Goal: Entertainment & Leisure: Consume media (video, audio)

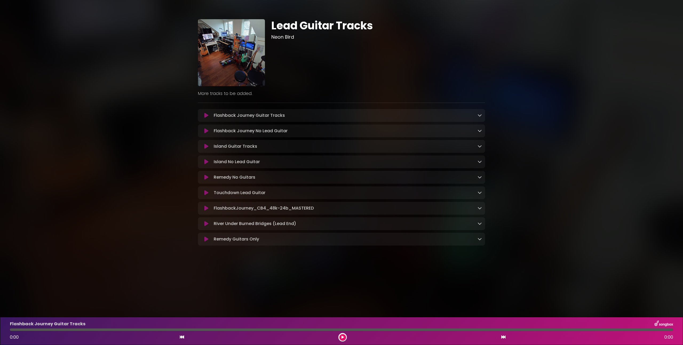
click at [206, 160] on icon at bounding box center [206, 161] width 4 height 5
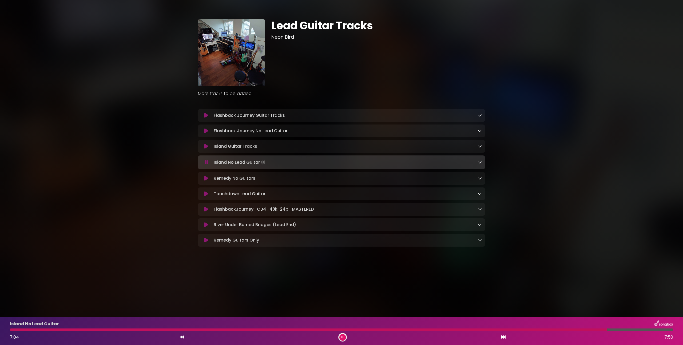
click at [206, 160] on icon at bounding box center [206, 162] width 3 height 5
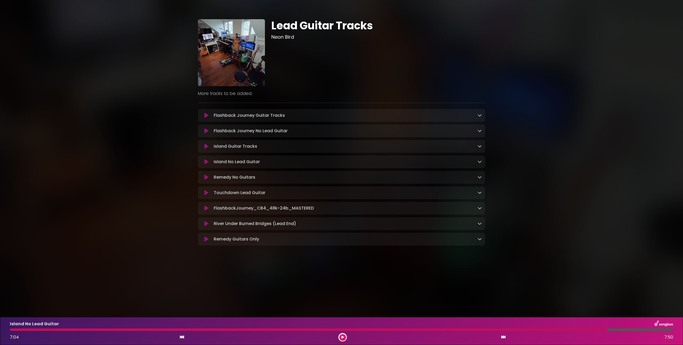
click at [206, 160] on icon at bounding box center [206, 161] width 4 height 5
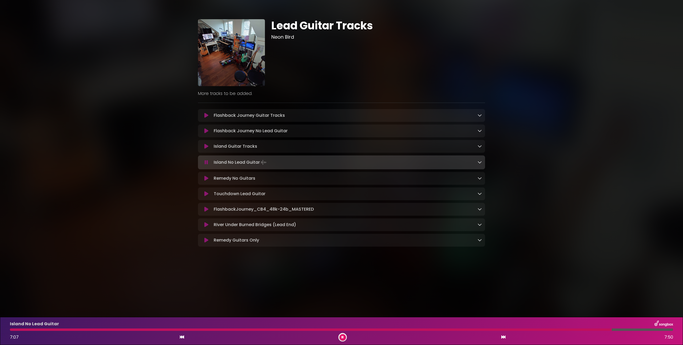
click at [165, 330] on div at bounding box center [311, 330] width 602 height 2
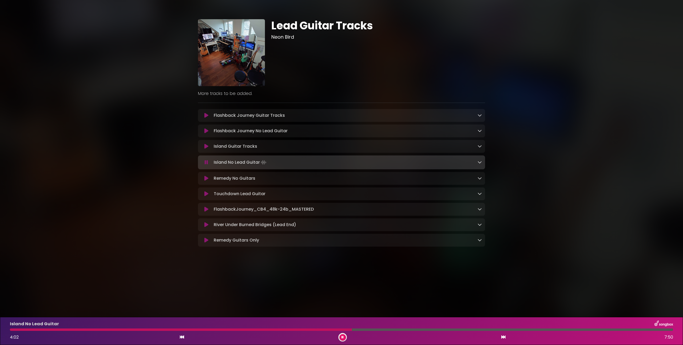
click at [300, 330] on div at bounding box center [181, 330] width 342 height 2
click at [272, 330] on div at bounding box center [183, 330] width 346 height 2
click at [343, 336] on icon at bounding box center [343, 337] width 2 height 3
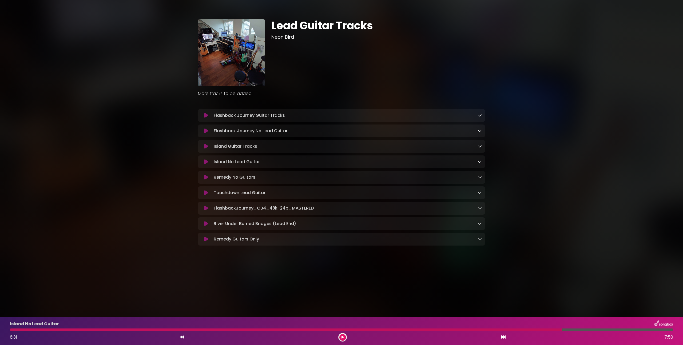
click at [343, 336] on icon at bounding box center [343, 337] width 2 height 3
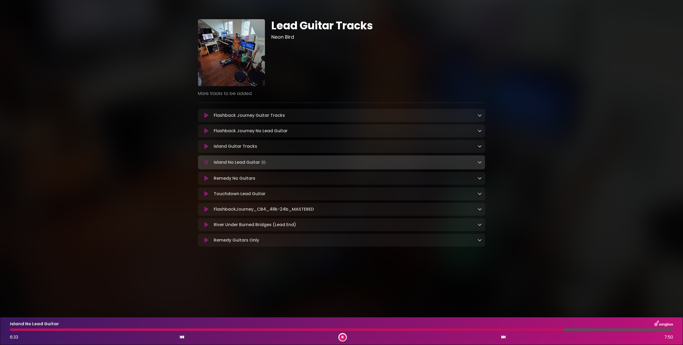
click at [321, 329] on div "Island No Lead Guitar 6:33 7:50" at bounding box center [342, 331] width 670 height 21
click at [318, 330] on div at bounding box center [287, 330] width 555 height 2
click at [343, 336] on icon at bounding box center [343, 337] width 2 height 3
